Goal: Navigation & Orientation: Find specific page/section

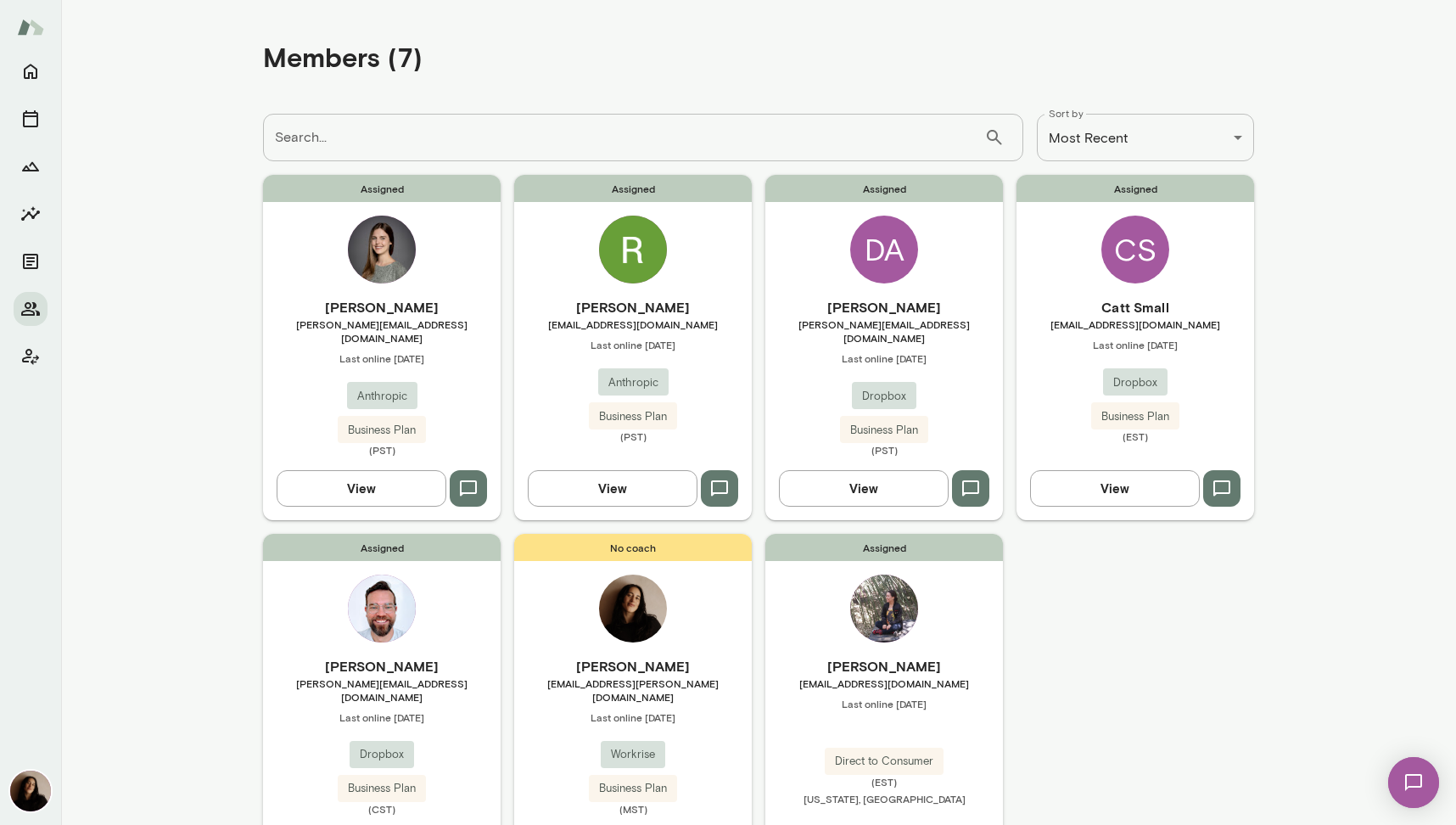
click at [631, 252] on img at bounding box center [633, 250] width 68 height 68
click at [360, 249] on img at bounding box center [382, 250] width 68 height 68
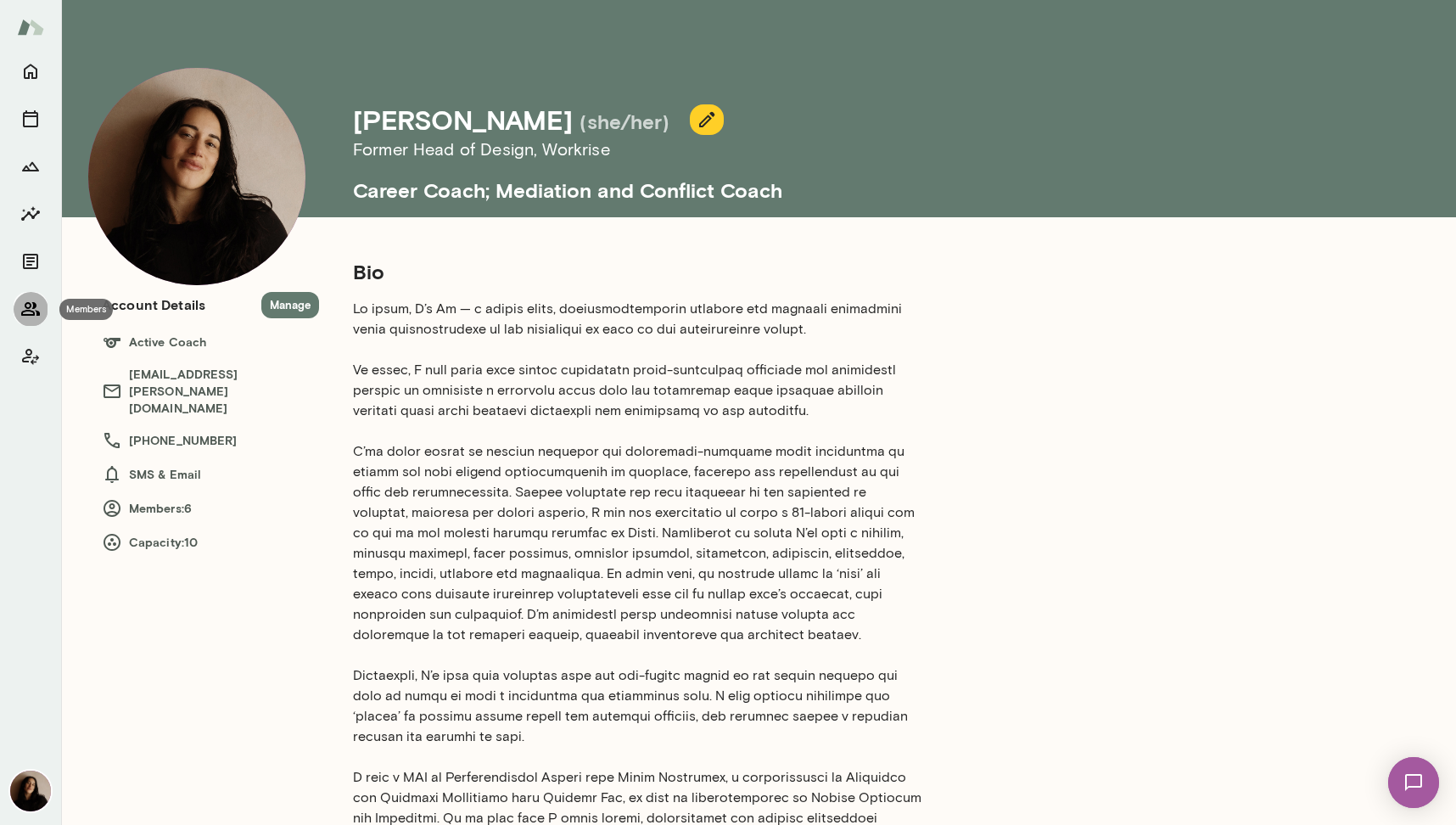
click at [23, 308] on icon "Members" at bounding box center [30, 309] width 21 height 21
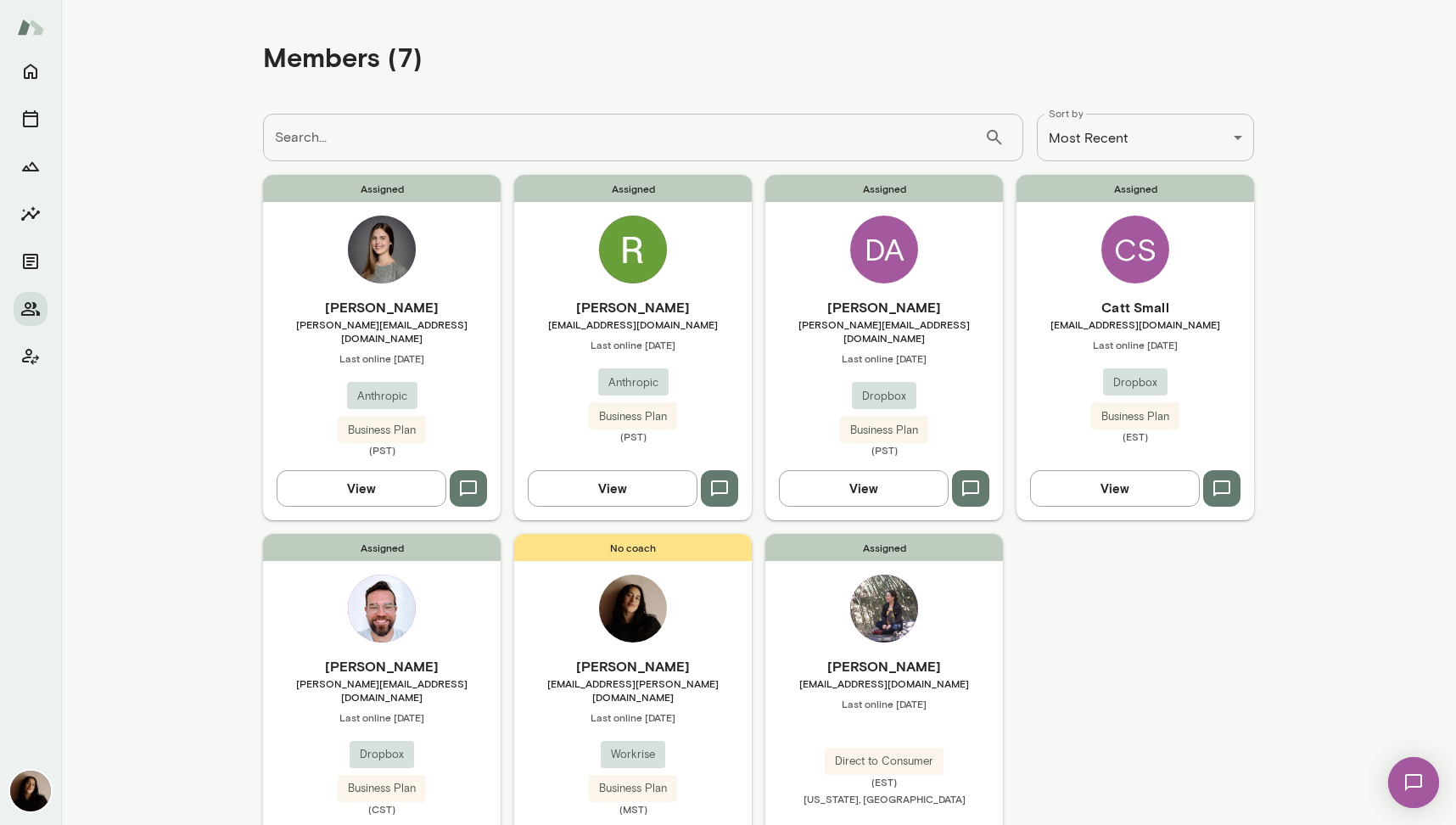
click at [643, 235] on img at bounding box center [633, 250] width 68 height 68
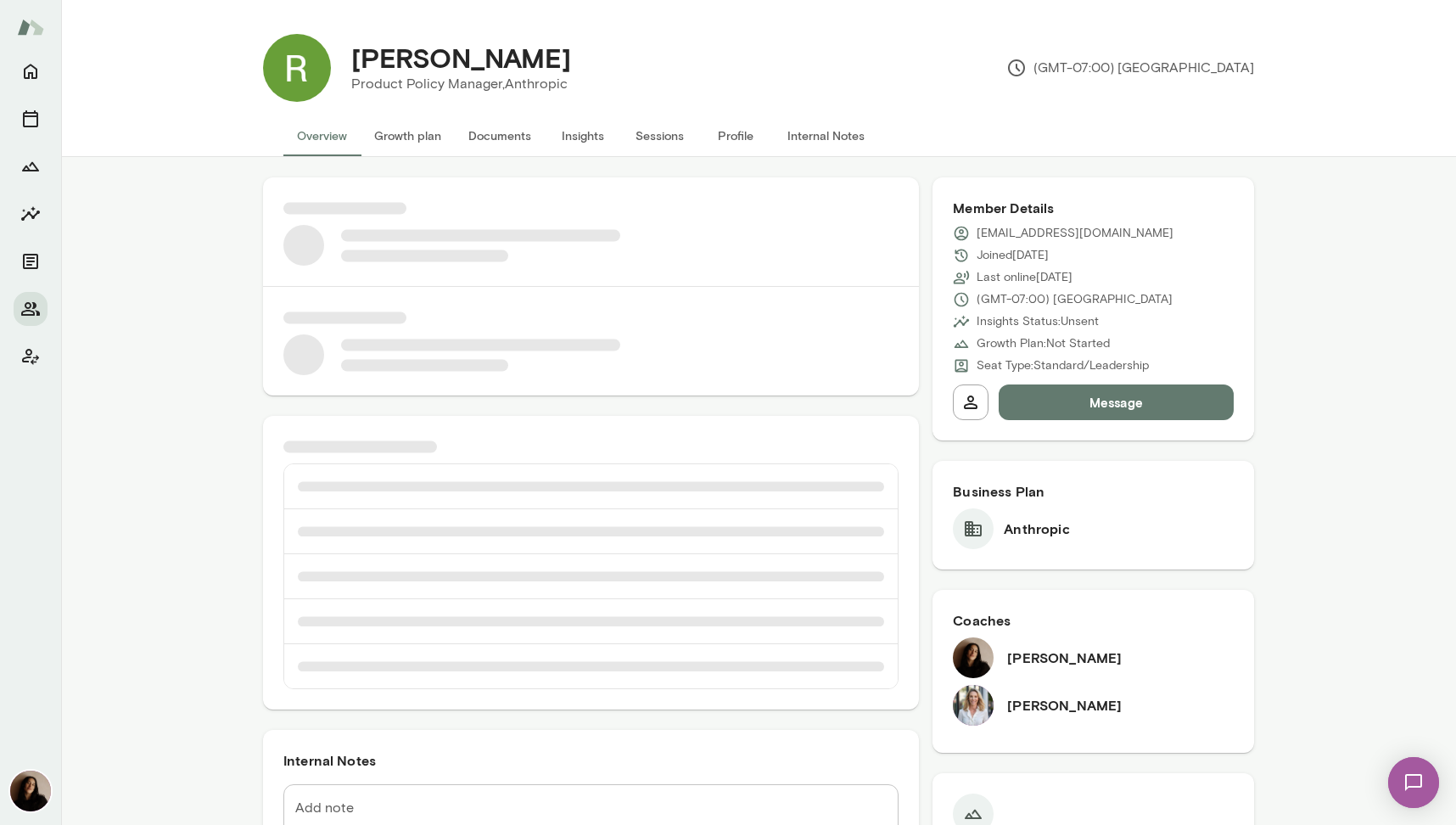
click at [975, 719] on img at bounding box center [974, 705] width 41 height 41
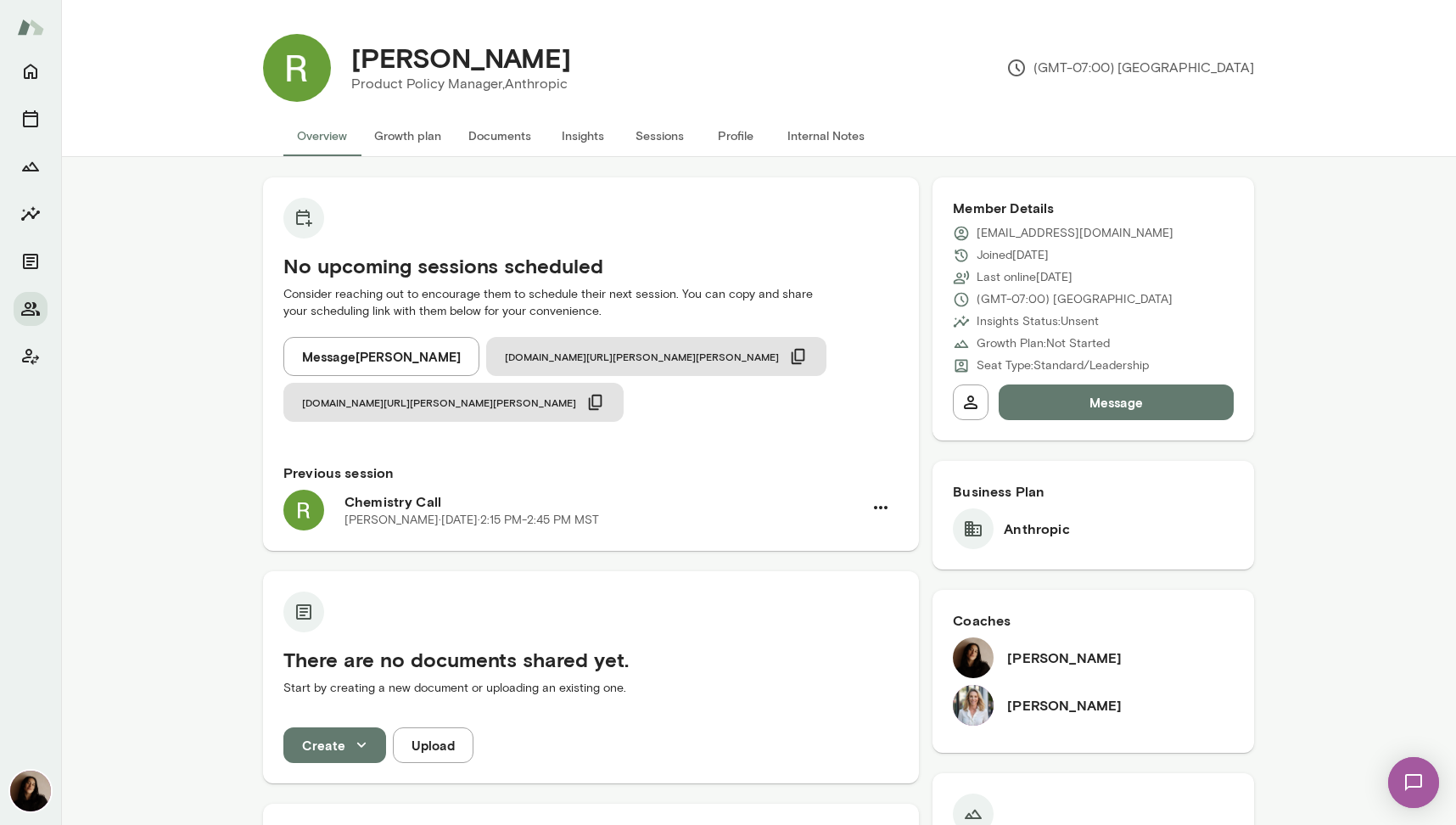
click at [975, 712] on img at bounding box center [974, 705] width 41 height 41
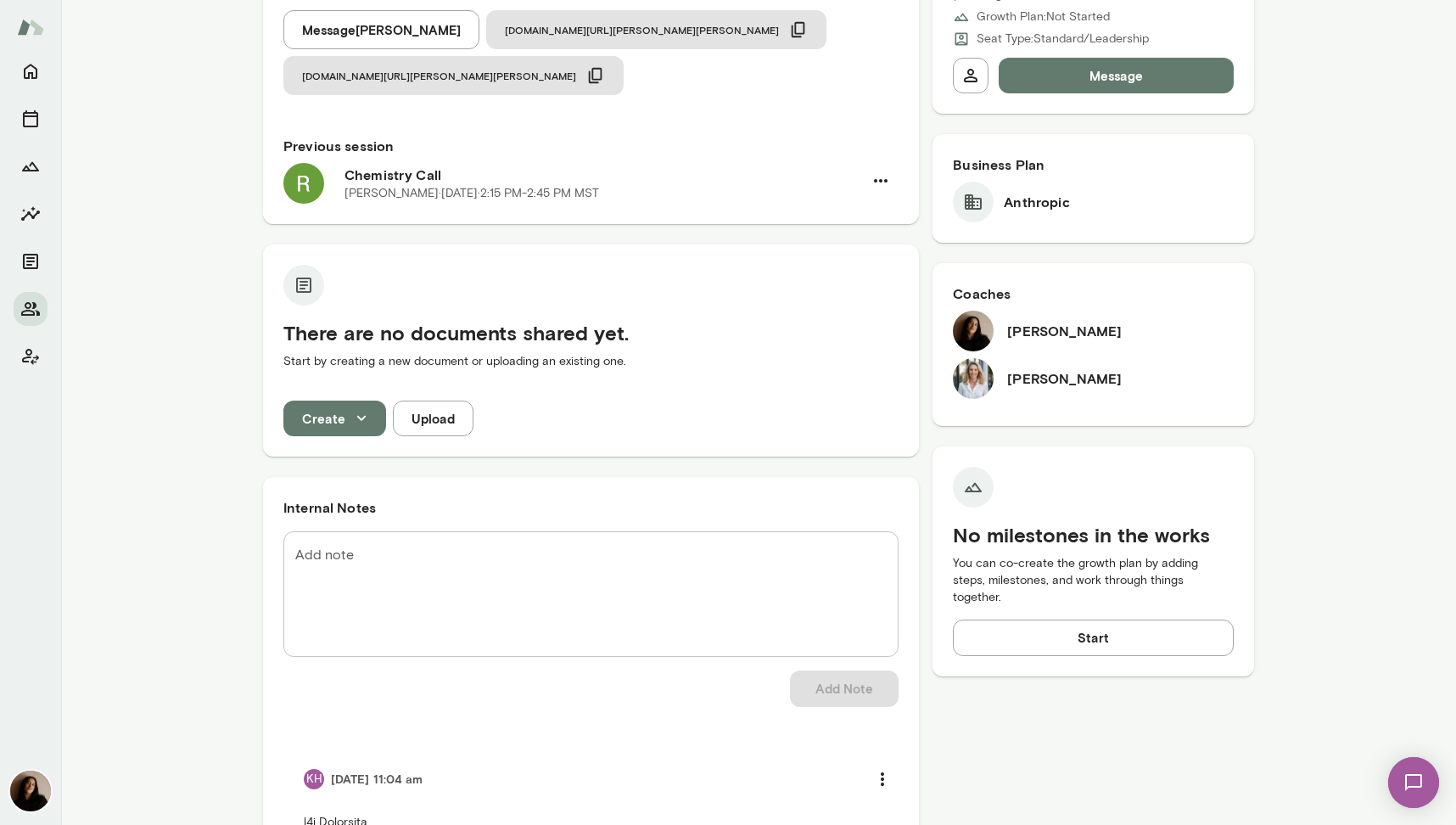
scroll to position [120, 0]
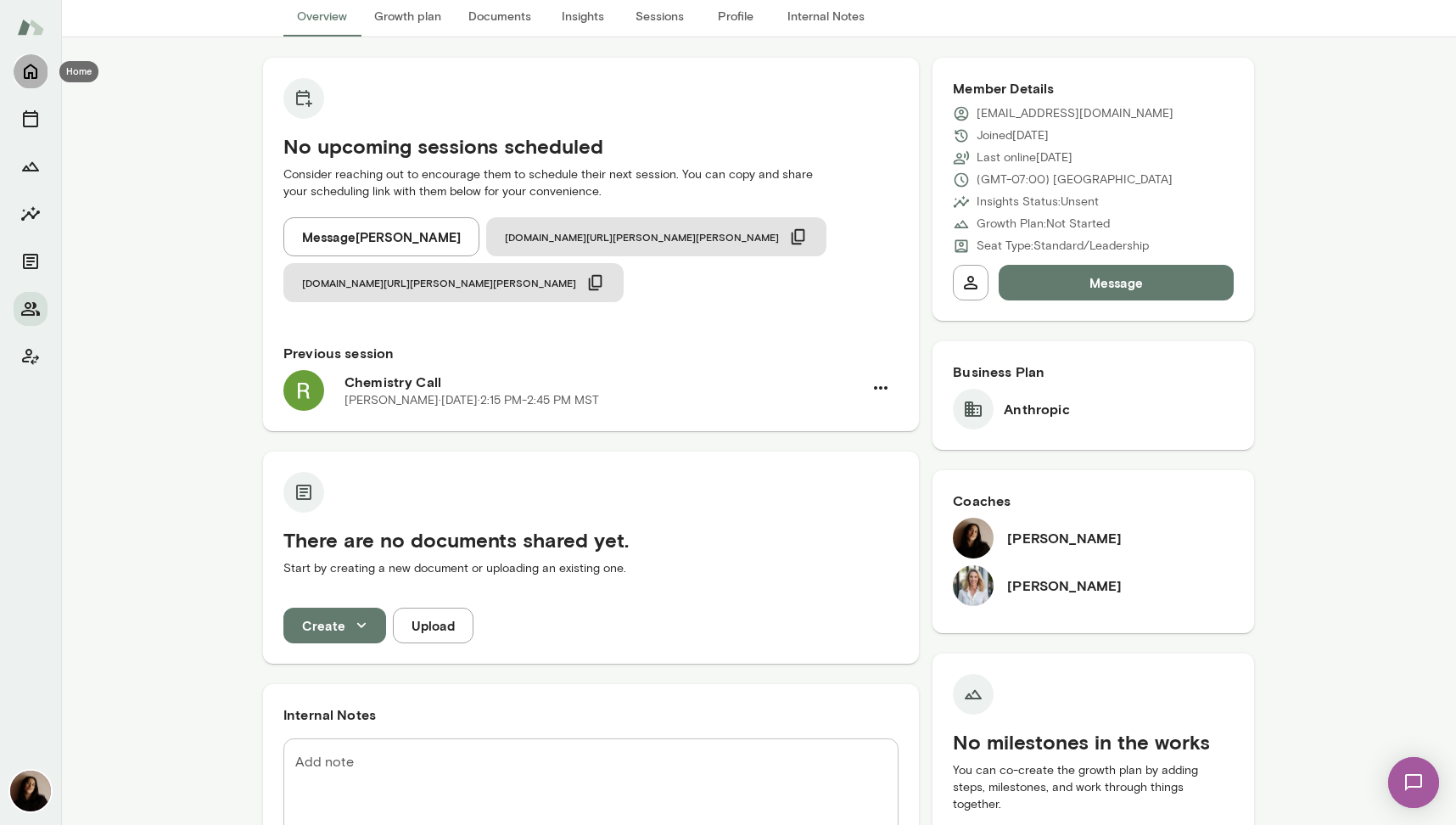
click at [30, 70] on icon "Home" at bounding box center [30, 71] width 21 height 21
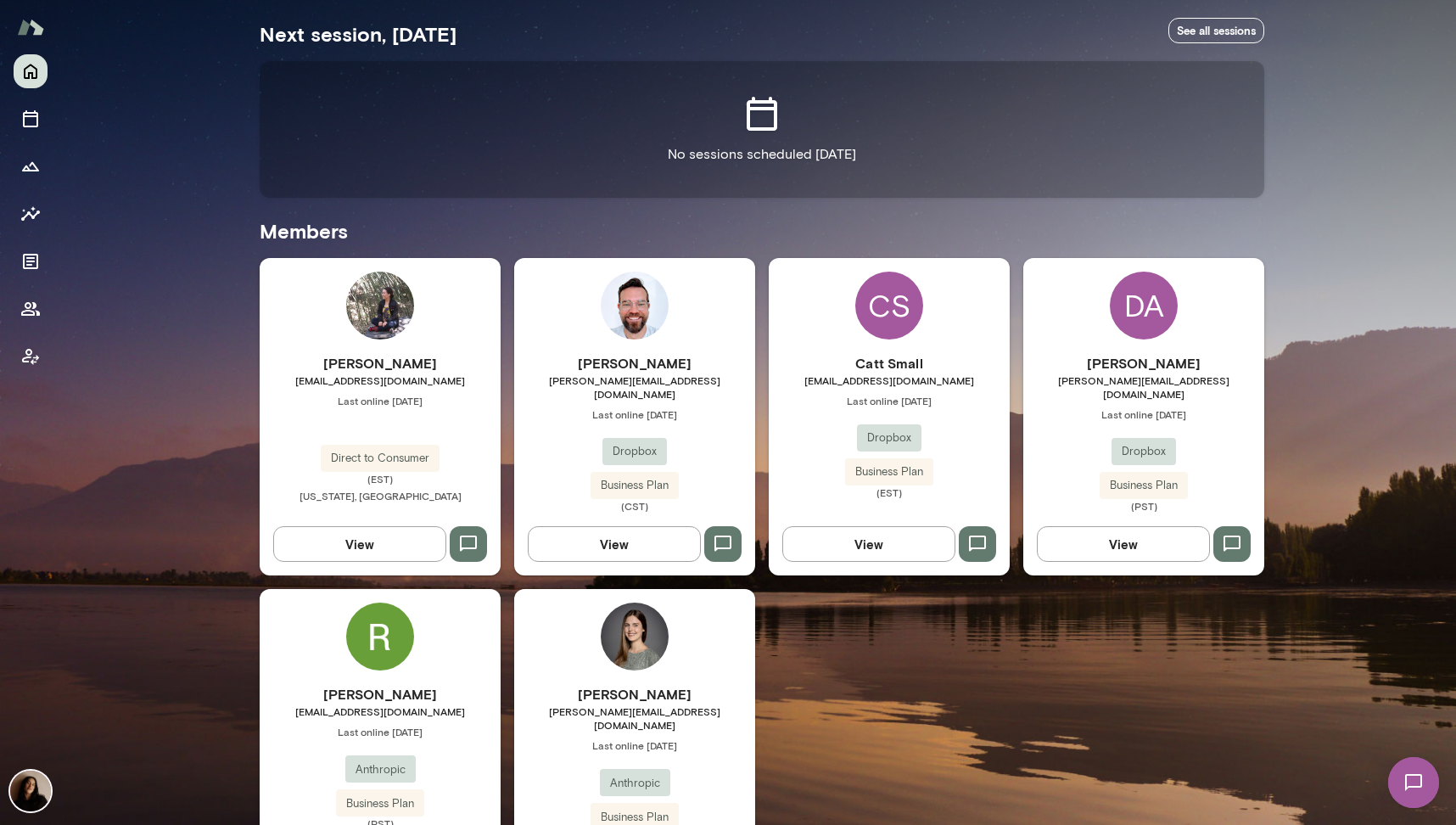
scroll to position [321, 0]
